Goal: Task Accomplishment & Management: Manage account settings

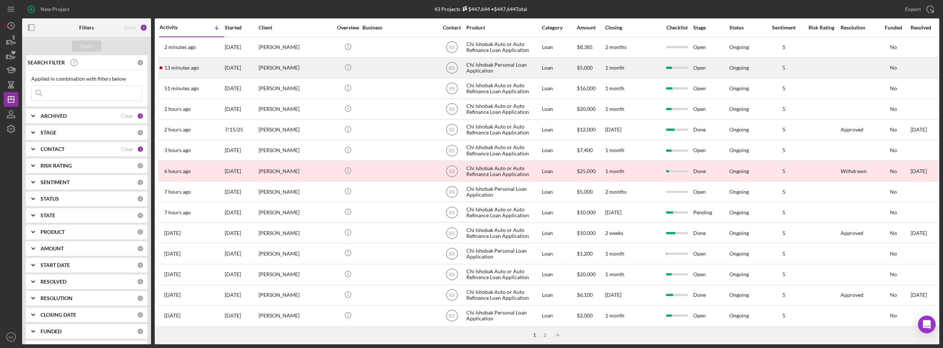
click at [301, 66] on div "[PERSON_NAME]" at bounding box center [296, 68] width 74 height 20
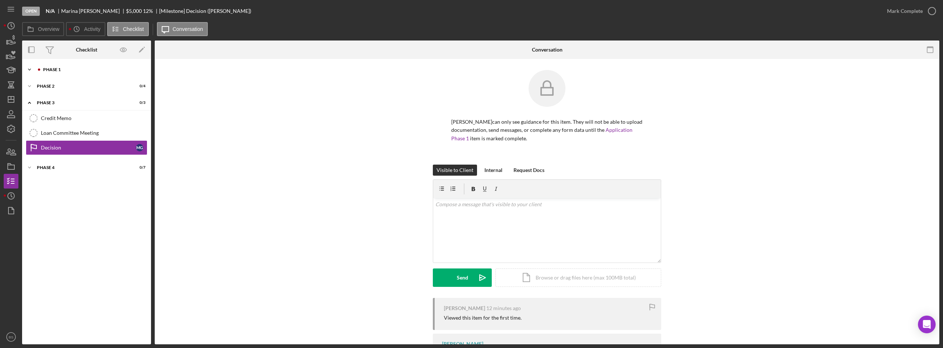
click at [92, 66] on div "Icon/Expander Phase 1 7 / 11" at bounding box center [86, 69] width 129 height 15
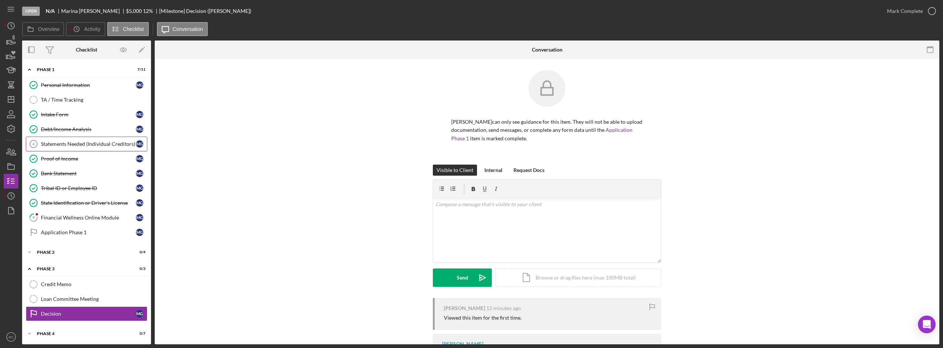
click at [86, 141] on div "Statements Needed (Individual Creditors)" at bounding box center [88, 144] width 95 height 6
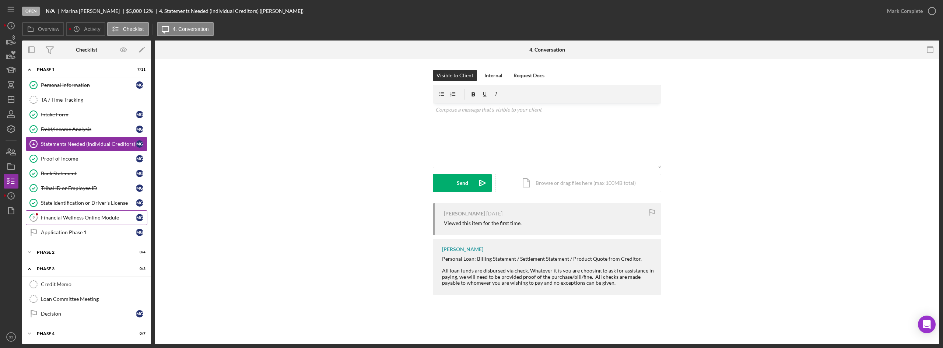
click at [81, 213] on link "9 Financial Wellness Online Module M G" at bounding box center [87, 217] width 122 height 15
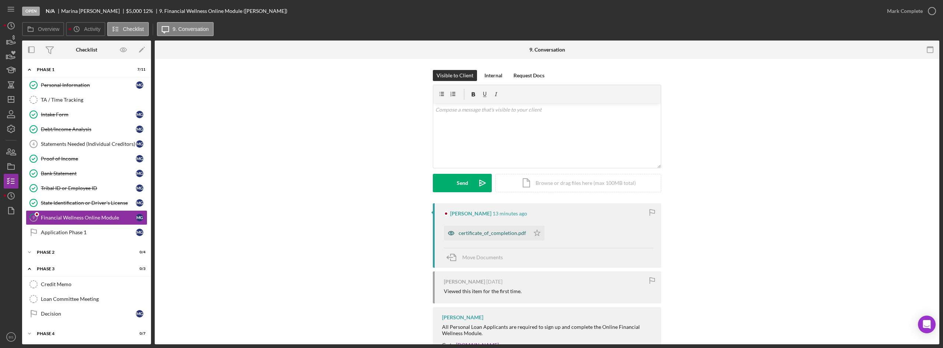
click at [462, 231] on div "certificate_of_completion.pdf" at bounding box center [492, 233] width 67 height 6
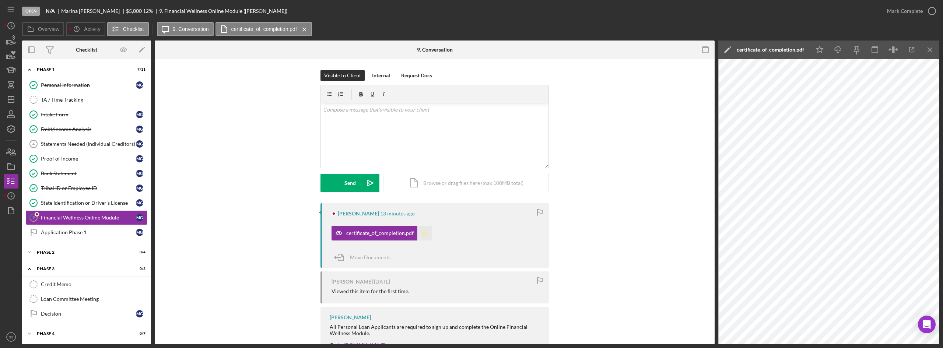
click at [425, 234] on icon "Icon/Star" at bounding box center [425, 233] width 15 height 15
click at [905, 8] on div "Mark Complete" at bounding box center [905, 11] width 36 height 15
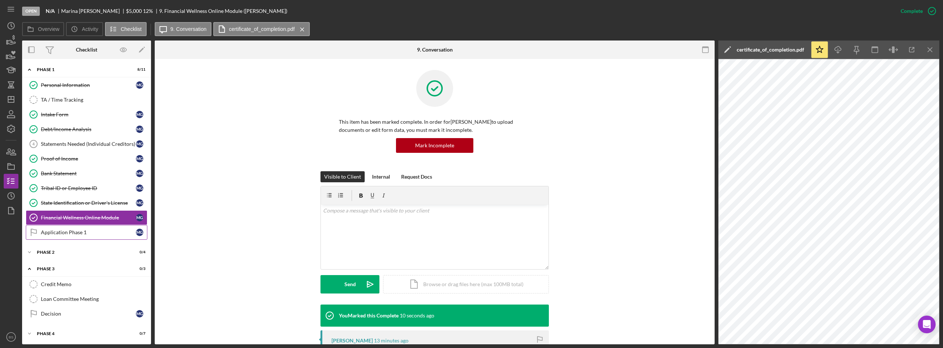
click at [94, 233] on div "Application Phase 1" at bounding box center [88, 233] width 95 height 6
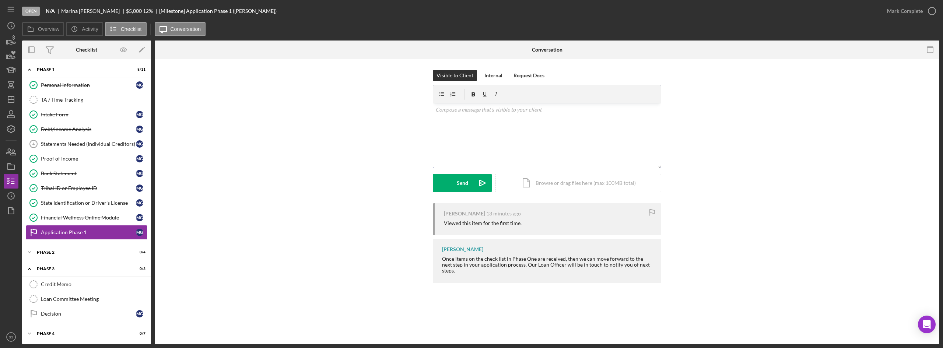
click at [465, 132] on div "v Color teal Color pink Remove color Add row above Add row below Add column bef…" at bounding box center [547, 136] width 228 height 64
drag, startPoint x: 502, startPoint y: 122, endPoint x: 427, endPoint y: 102, distance: 77.5
click at [427, 102] on div "Visible to Client Internal Request Docs v Color teal Color pink Remove color Ad…" at bounding box center [547, 136] width 763 height 133
copy p "To complete your application, please upload the official billing statements for…"
click at [87, 87] on div "Personal Information" at bounding box center [88, 85] width 95 height 6
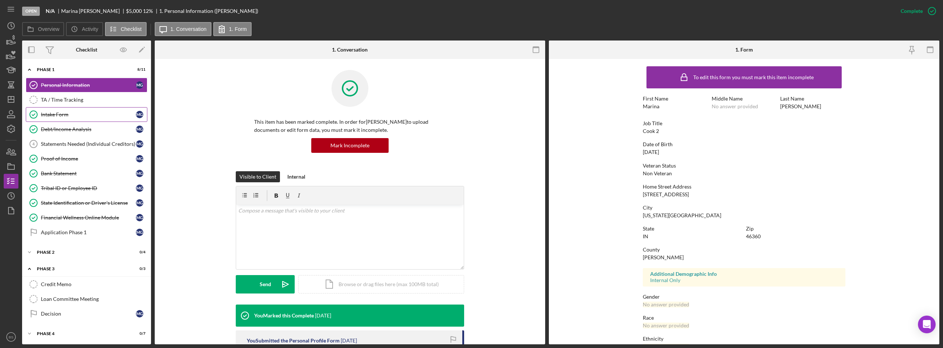
click at [81, 109] on link "Intake Form Intake Form M G" at bounding box center [87, 114] width 122 height 15
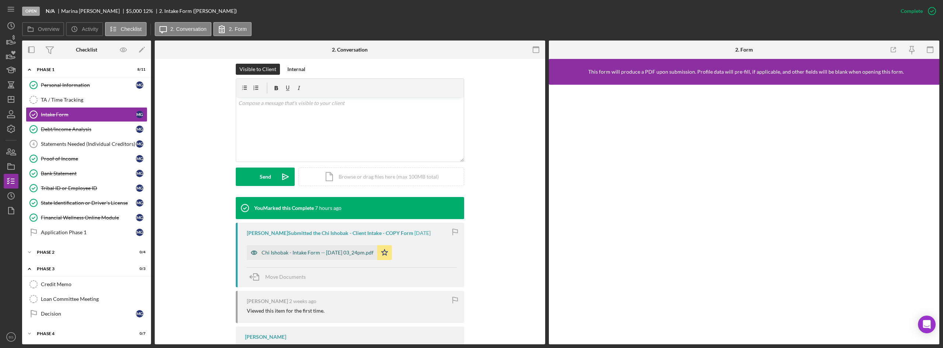
scroll to position [111, 0]
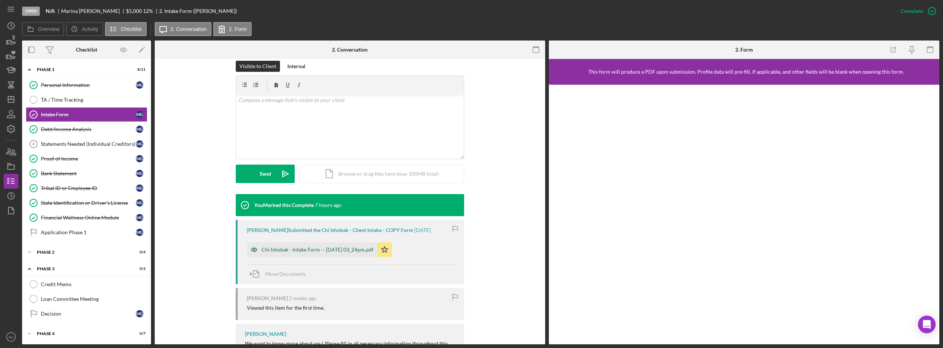
click at [368, 254] on div "Chi Ishobak - Intake Form -- [DATE] 03_24pm.pdf" at bounding box center [312, 249] width 130 height 15
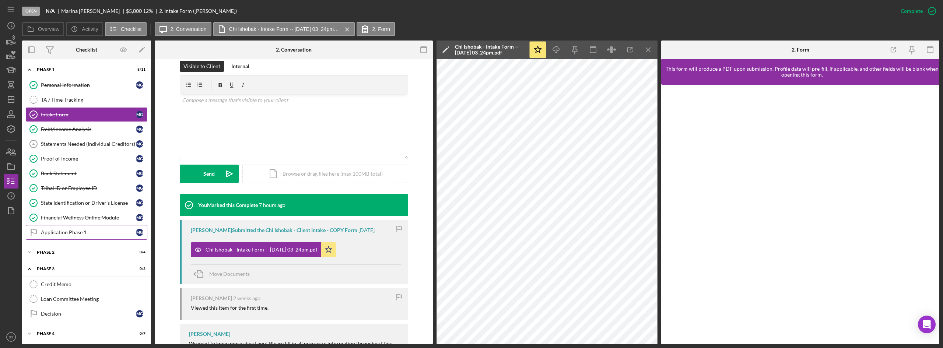
click at [126, 226] on link "Application Phase 1 Application Phase 1 M G" at bounding box center [87, 232] width 122 height 15
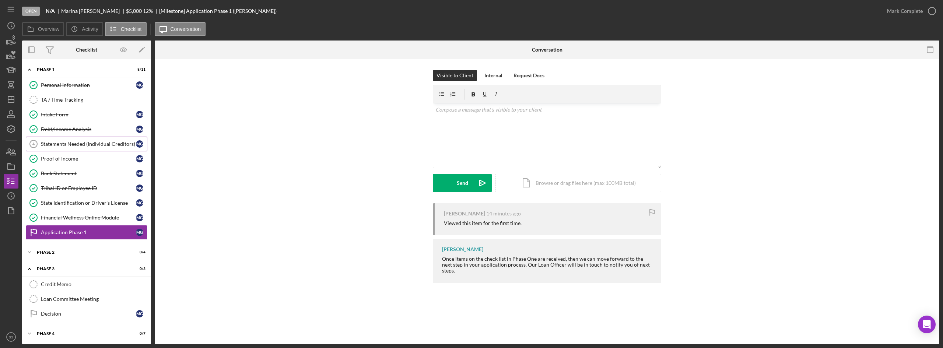
click at [84, 147] on div "Statements Needed (Individual Creditors)" at bounding box center [88, 144] width 95 height 6
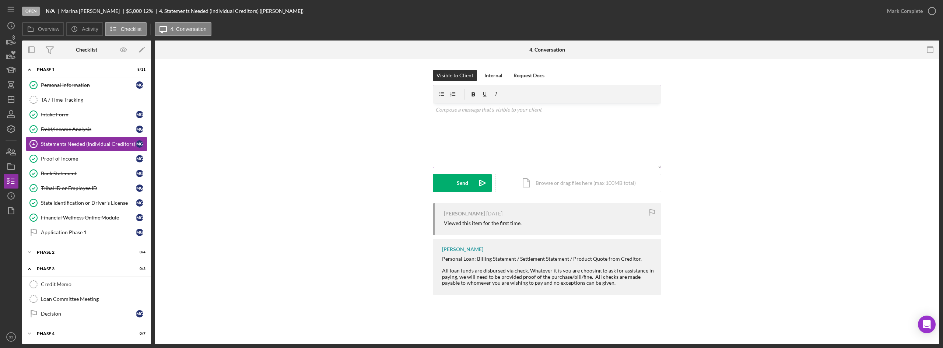
click at [514, 132] on div "v Color teal Color pink Remove color Add row above Add row below Add column bef…" at bounding box center [547, 136] width 228 height 64
paste div
drag, startPoint x: 500, startPoint y: 110, endPoint x: 461, endPoint y: 112, distance: 39.1
click at [461, 112] on p "To complete your application, please upload the official billing statements for…" at bounding box center [548, 114] width 224 height 17
drag, startPoint x: 651, startPoint y: 110, endPoint x: 629, endPoint y: 109, distance: 21.7
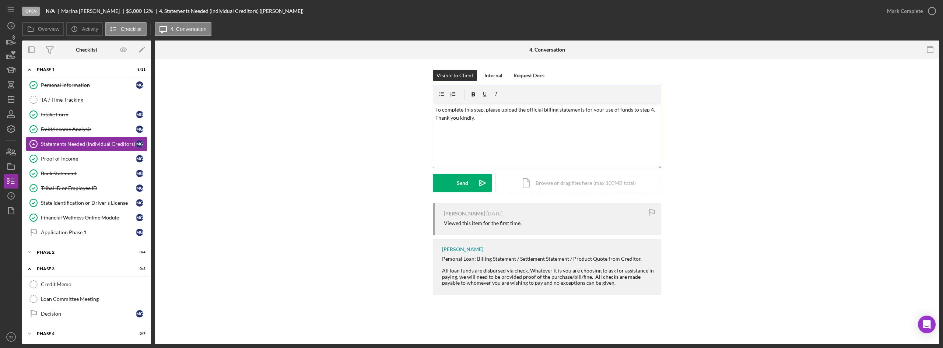
click at [629, 109] on p "To complete this step, please upload the official billing statements for your u…" at bounding box center [548, 114] width 224 height 17
click at [648, 109] on p "To complete this step, please upload the official billing statements for your u…" at bounding box center [548, 114] width 224 height 17
click at [452, 192] on button "Send Icon/icon-invite-send" at bounding box center [462, 183] width 59 height 18
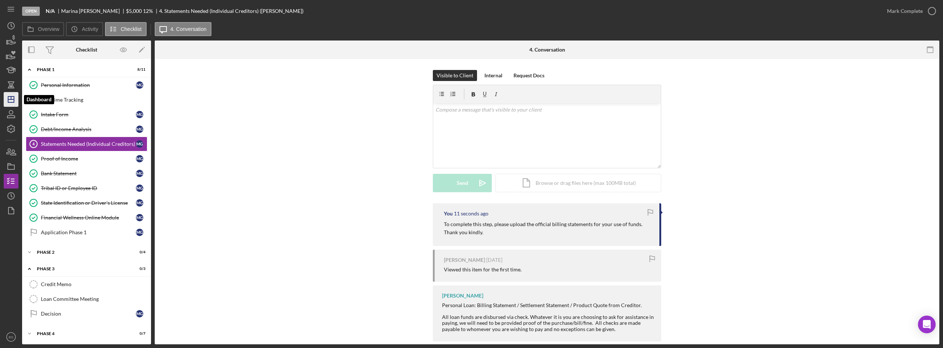
click at [16, 101] on icon "Icon/Dashboard" at bounding box center [11, 99] width 18 height 18
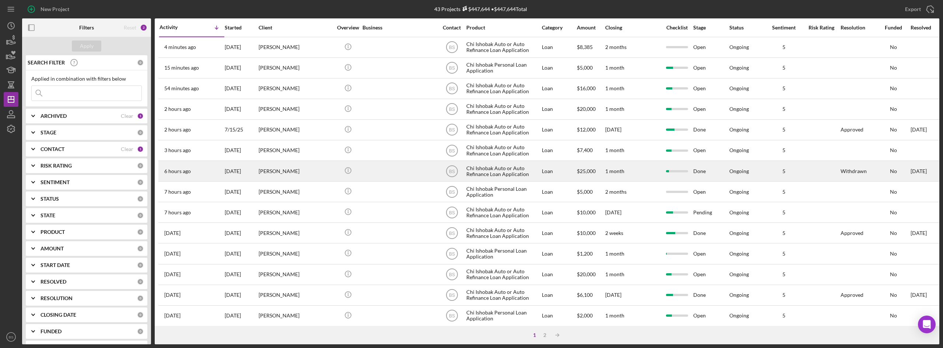
click at [305, 167] on div "[PERSON_NAME]" at bounding box center [296, 171] width 74 height 20
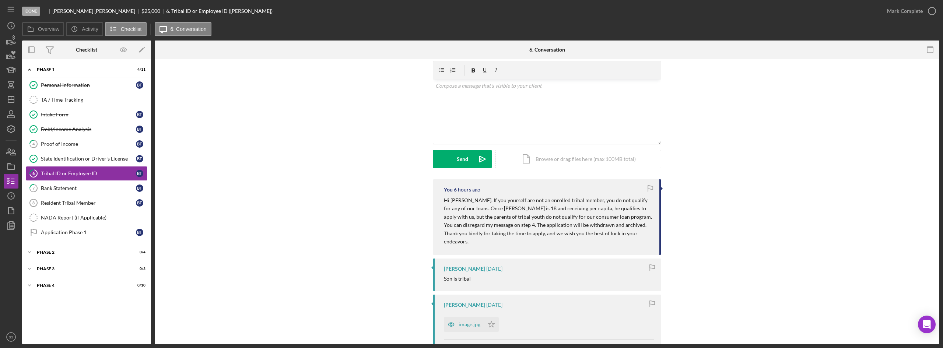
scroll to position [37, 0]
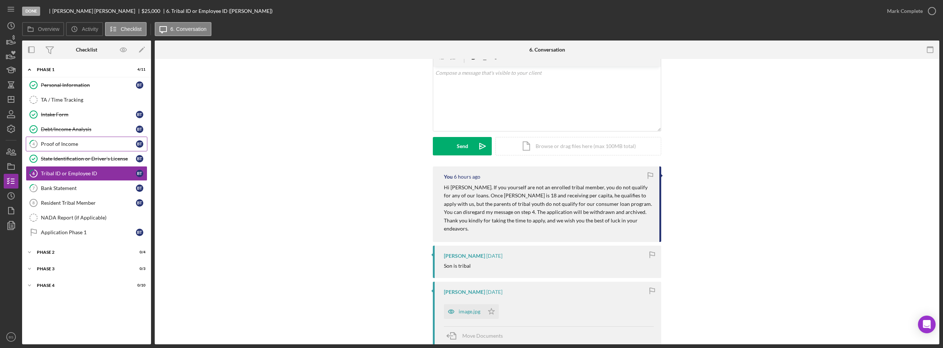
click at [104, 146] on div "Proof of Income" at bounding box center [88, 144] width 95 height 6
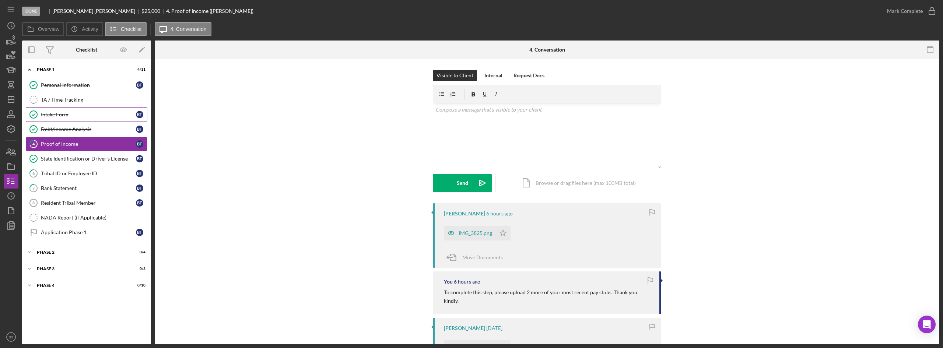
click at [95, 114] on div "Intake Form" at bounding box center [88, 115] width 95 height 6
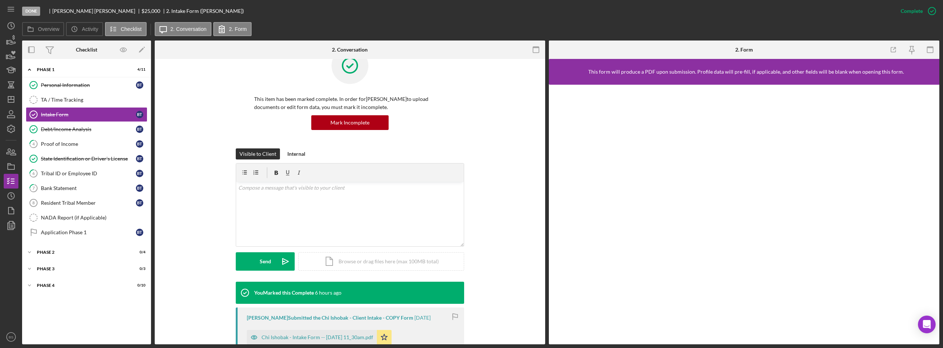
scroll to position [74, 0]
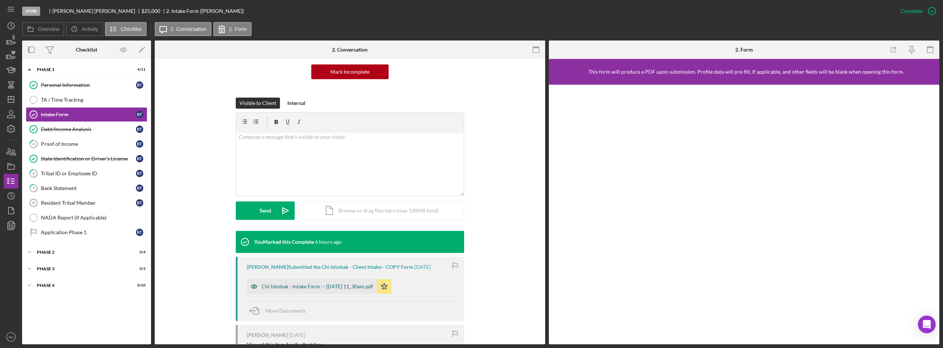
click at [363, 287] on div "Chi Ishobak - Intake Form -- [DATE] 11_30am.pdf" at bounding box center [318, 287] width 112 height 6
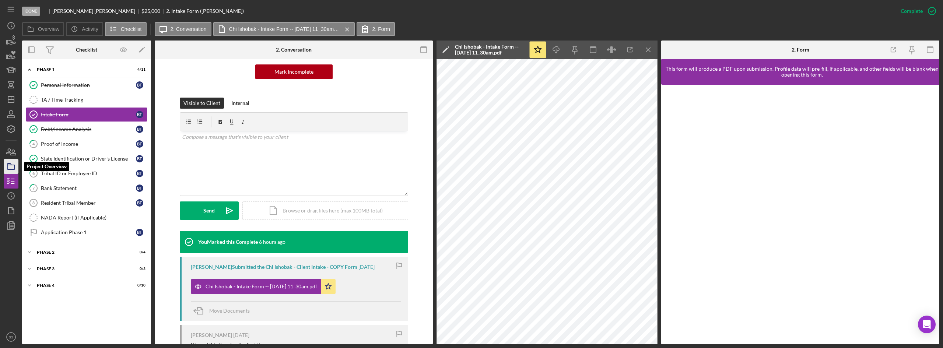
click at [14, 166] on rect "button" at bounding box center [11, 167] width 7 height 4
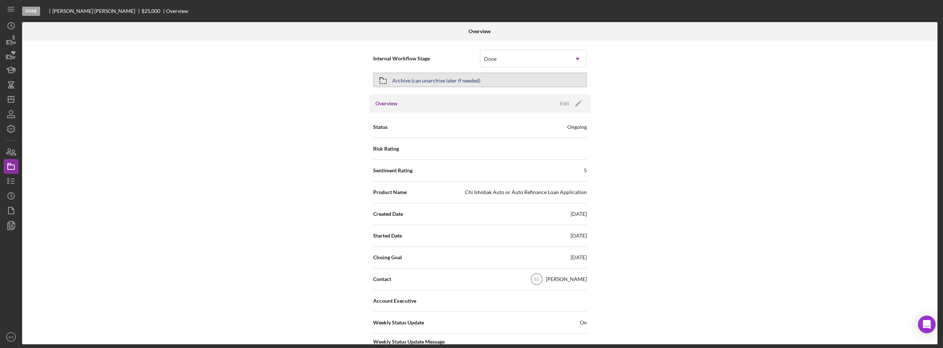
click at [456, 80] on div "Archive (can unarchive later if needed)" at bounding box center [436, 79] width 88 height 13
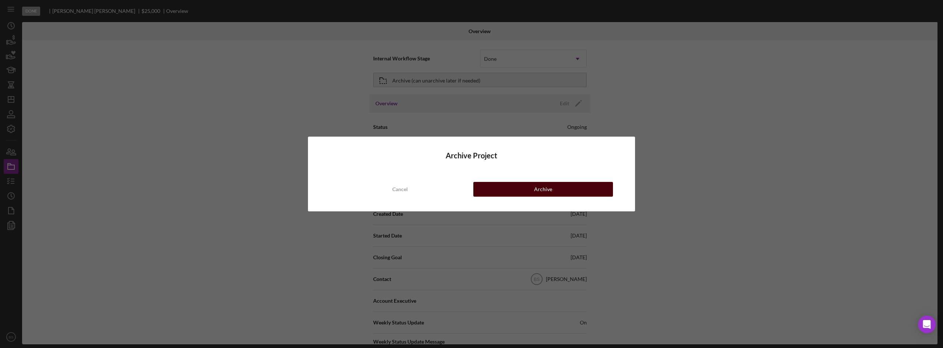
click at [525, 188] on button "Archive" at bounding box center [544, 189] width 140 height 15
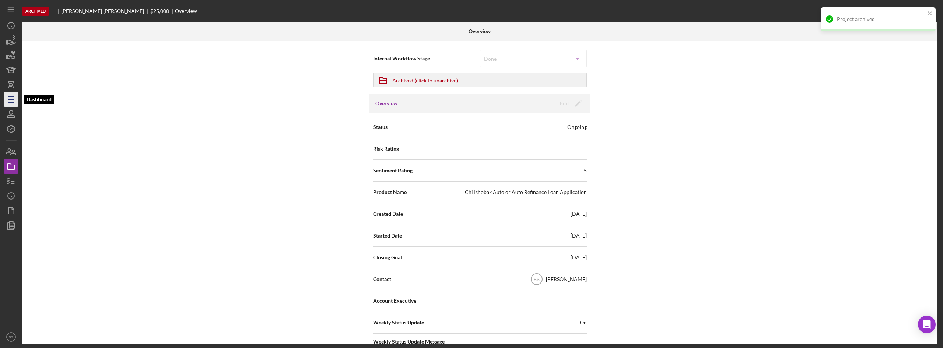
click at [14, 97] on polygon "button" at bounding box center [11, 100] width 6 height 6
